Goal: Check status

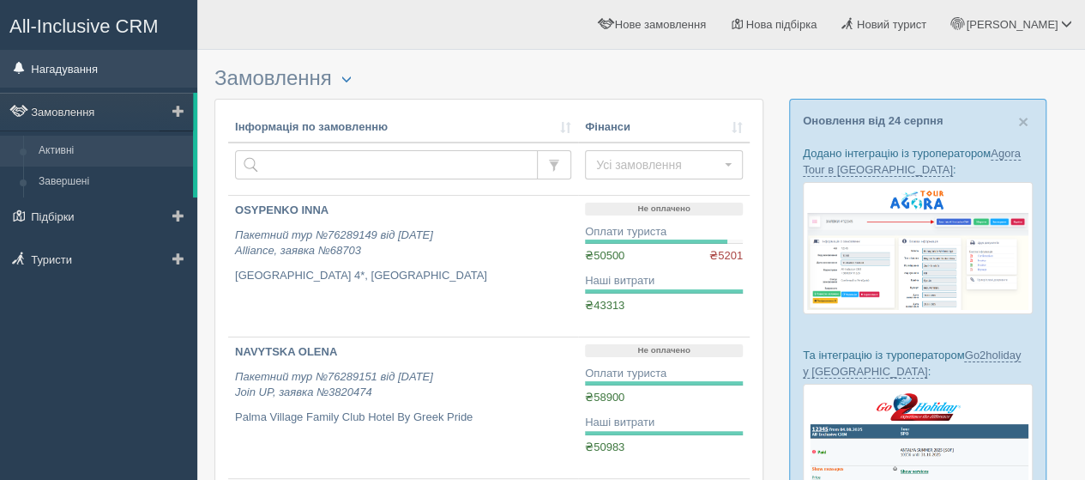
click at [75, 73] on link "Нагадування" at bounding box center [98, 69] width 197 height 38
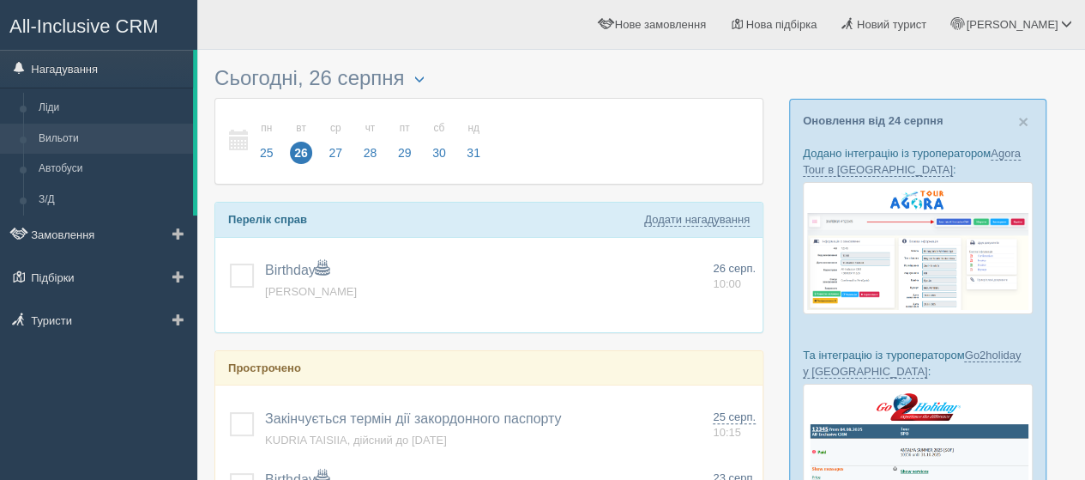
click at [72, 135] on link "Вильоти" at bounding box center [112, 139] width 162 height 31
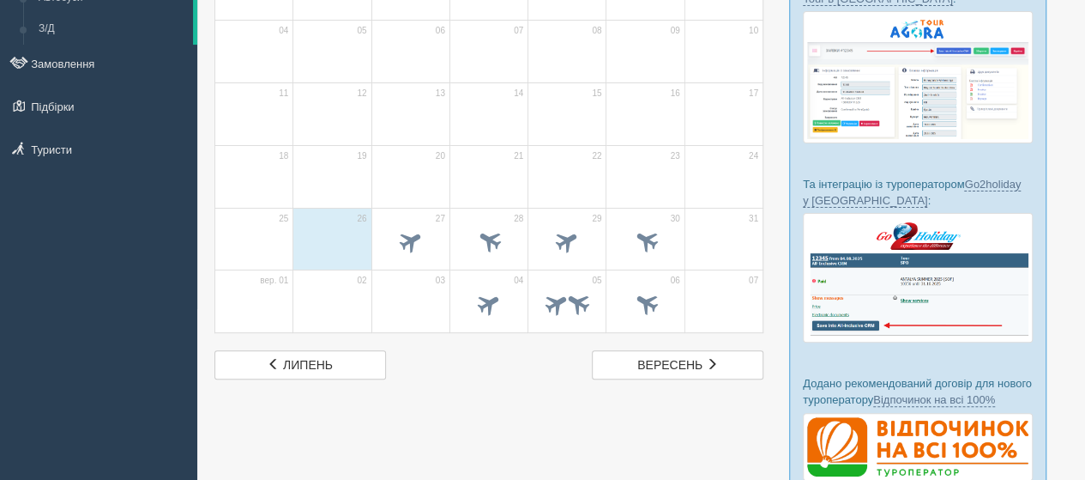
scroll to position [172, 0]
click at [407, 218] on td "27" at bounding box center [410, 238] width 78 height 63
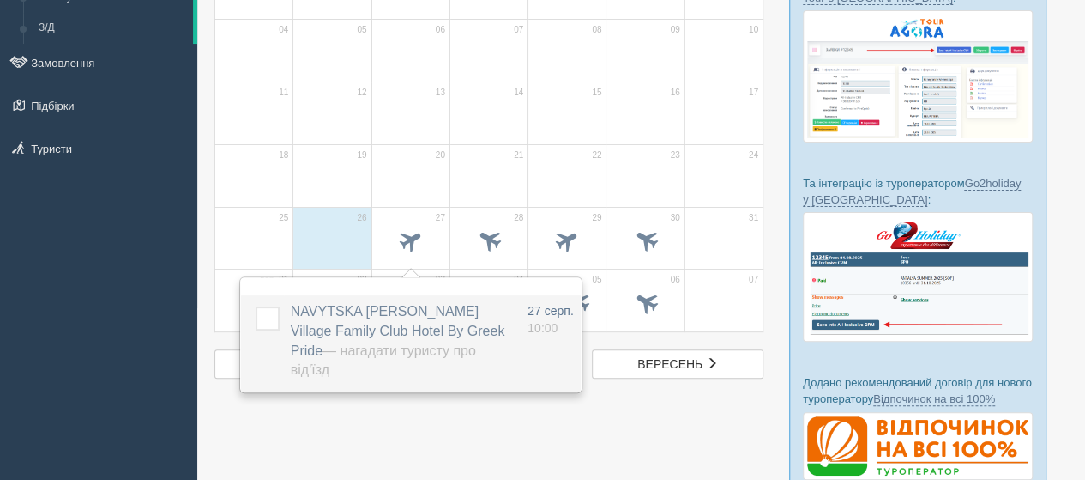
click at [326, 308] on span "NAVYTSKA OLENA, Palma Village Family Club Hotel By Greek Pride — Нагадати турис…" at bounding box center [398, 341] width 214 height 74
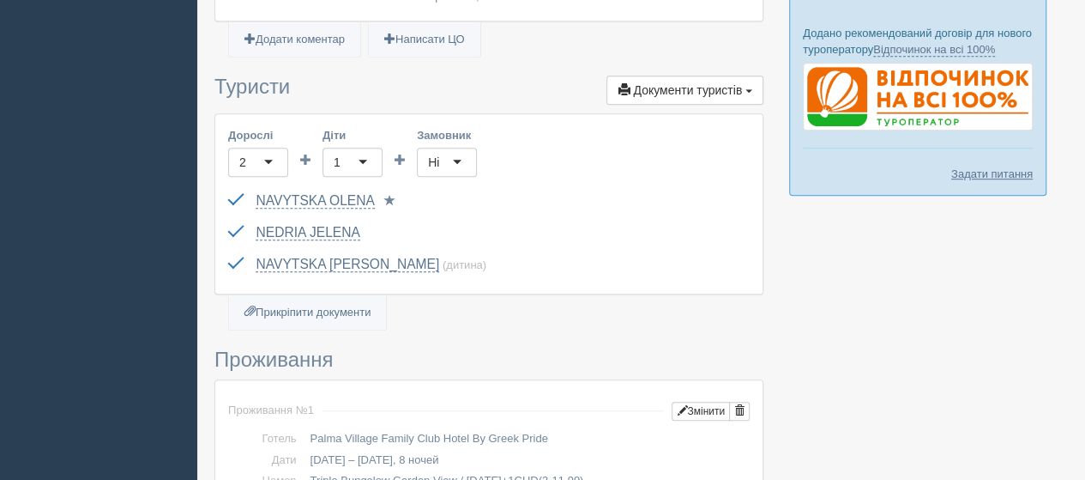
scroll to position [504, 0]
